Goal: Information Seeking & Learning: Learn about a topic

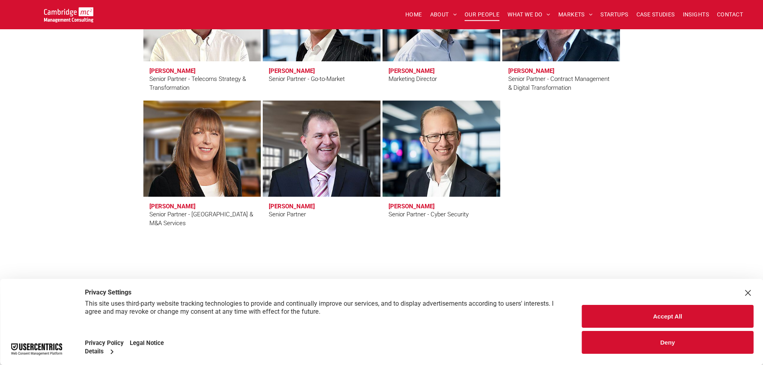
scroll to position [1402, 0]
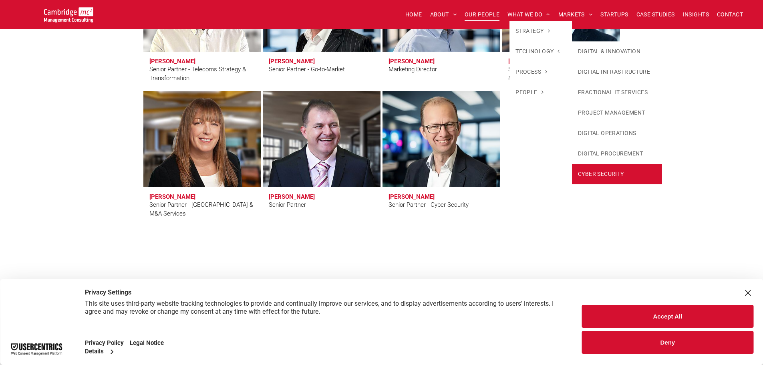
click at [592, 171] on link "CYBER SECURITY" at bounding box center [617, 174] width 90 height 20
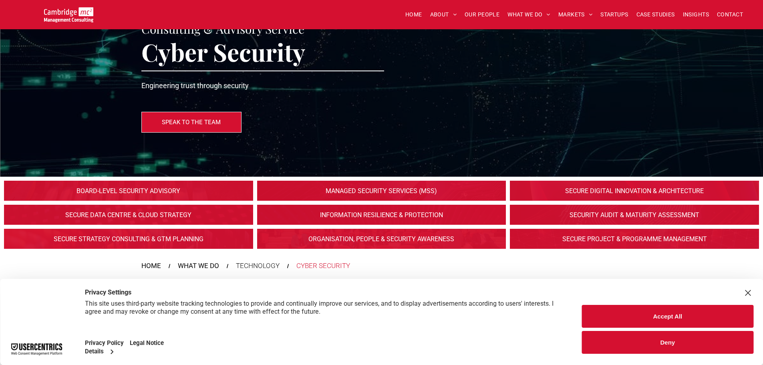
scroll to position [120, 0]
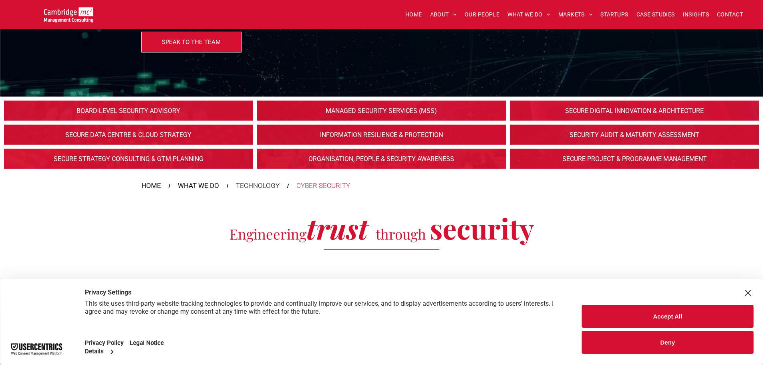
click at [369, 112] on link at bounding box center [382, 110] width 264 height 21
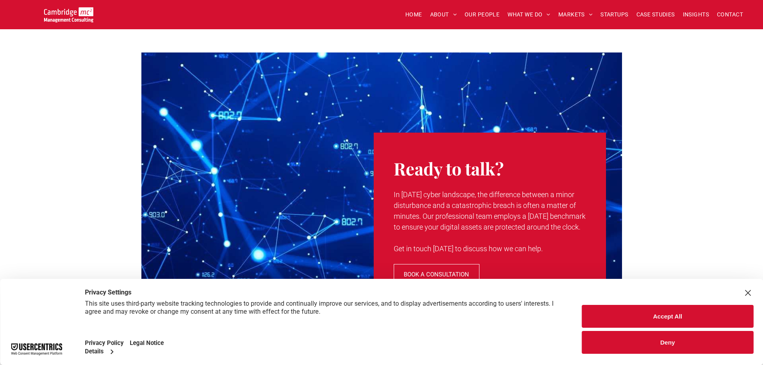
scroll to position [1122, 0]
